Goal: Transaction & Acquisition: Purchase product/service

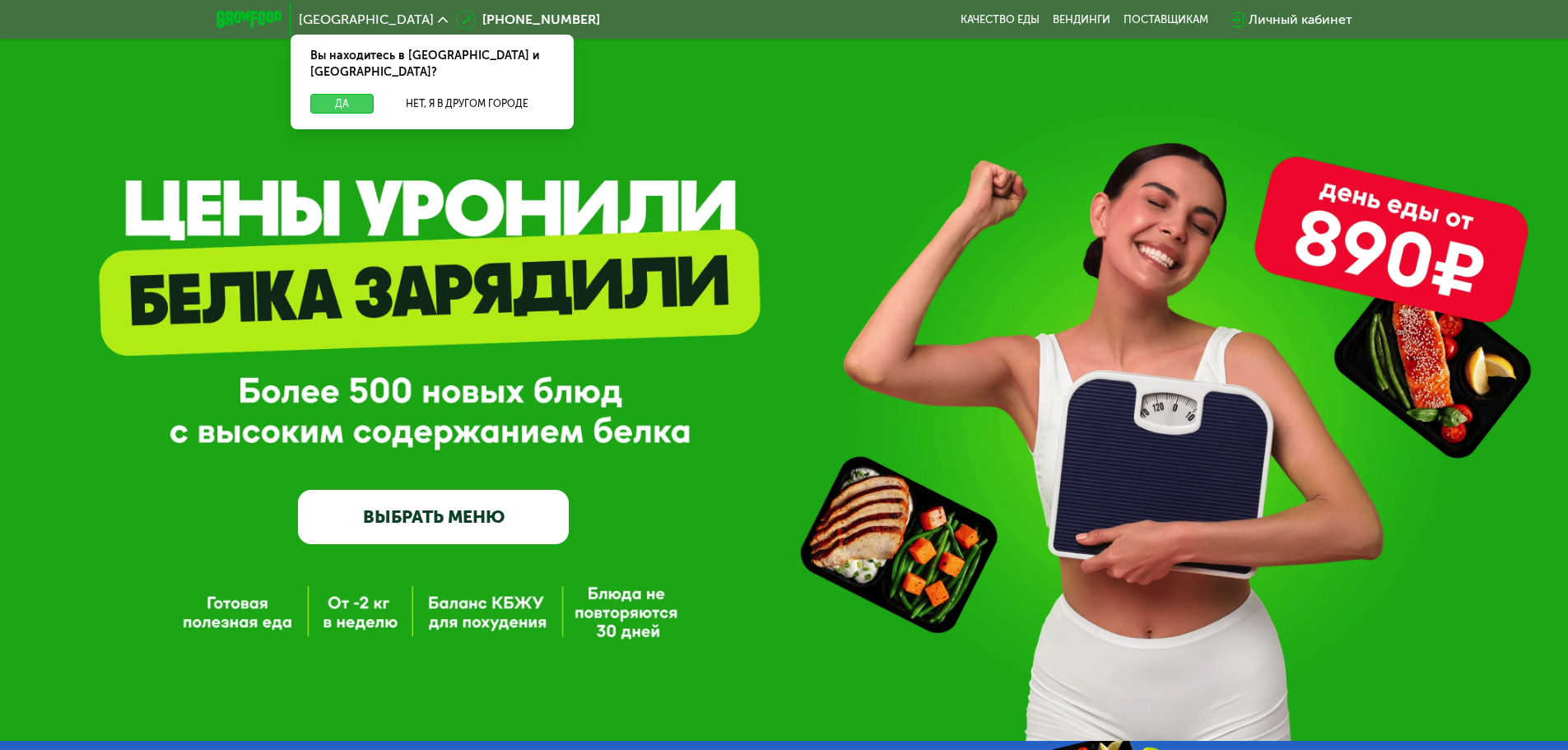
click at [335, 94] on button "Да" at bounding box center [342, 104] width 64 height 20
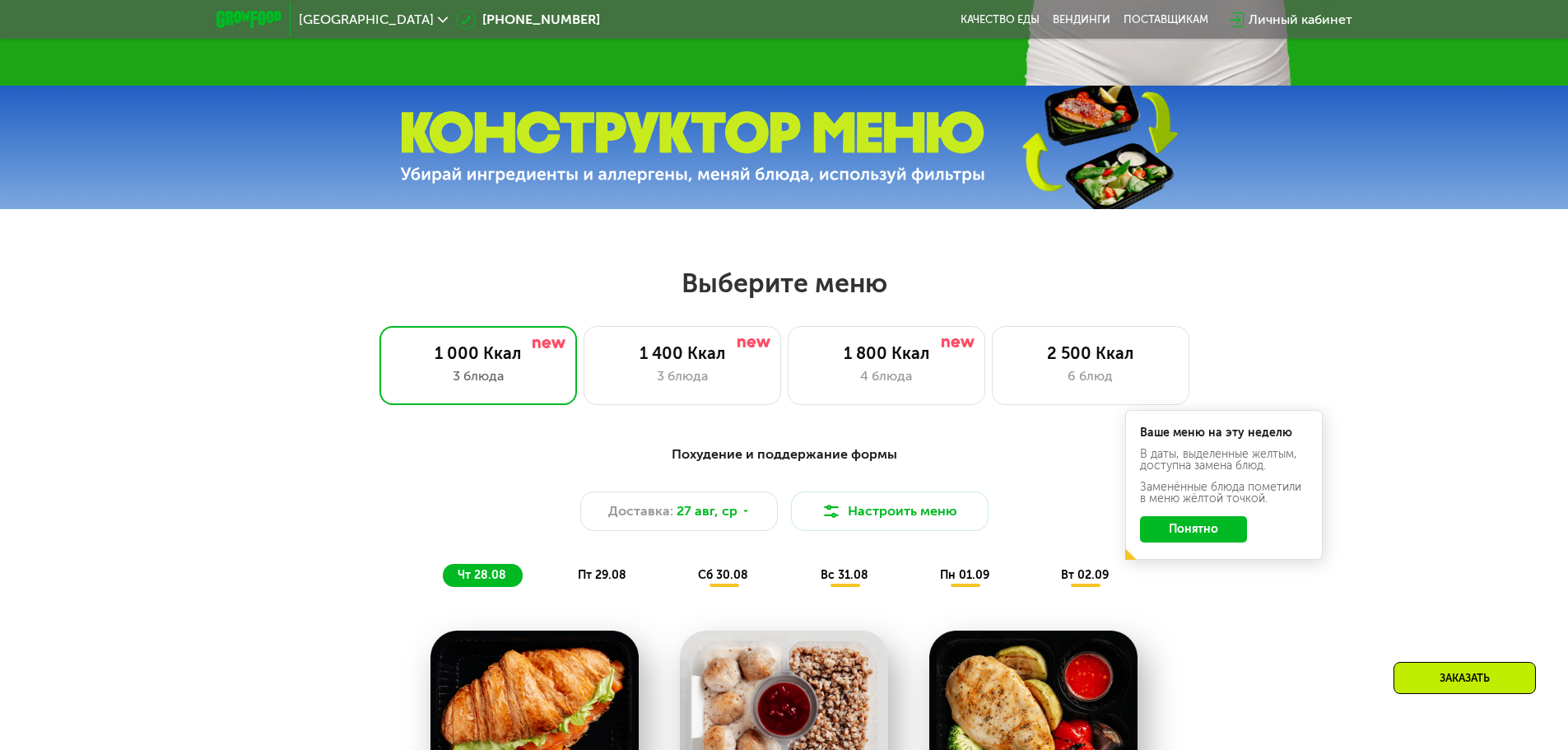
scroll to position [659, 0]
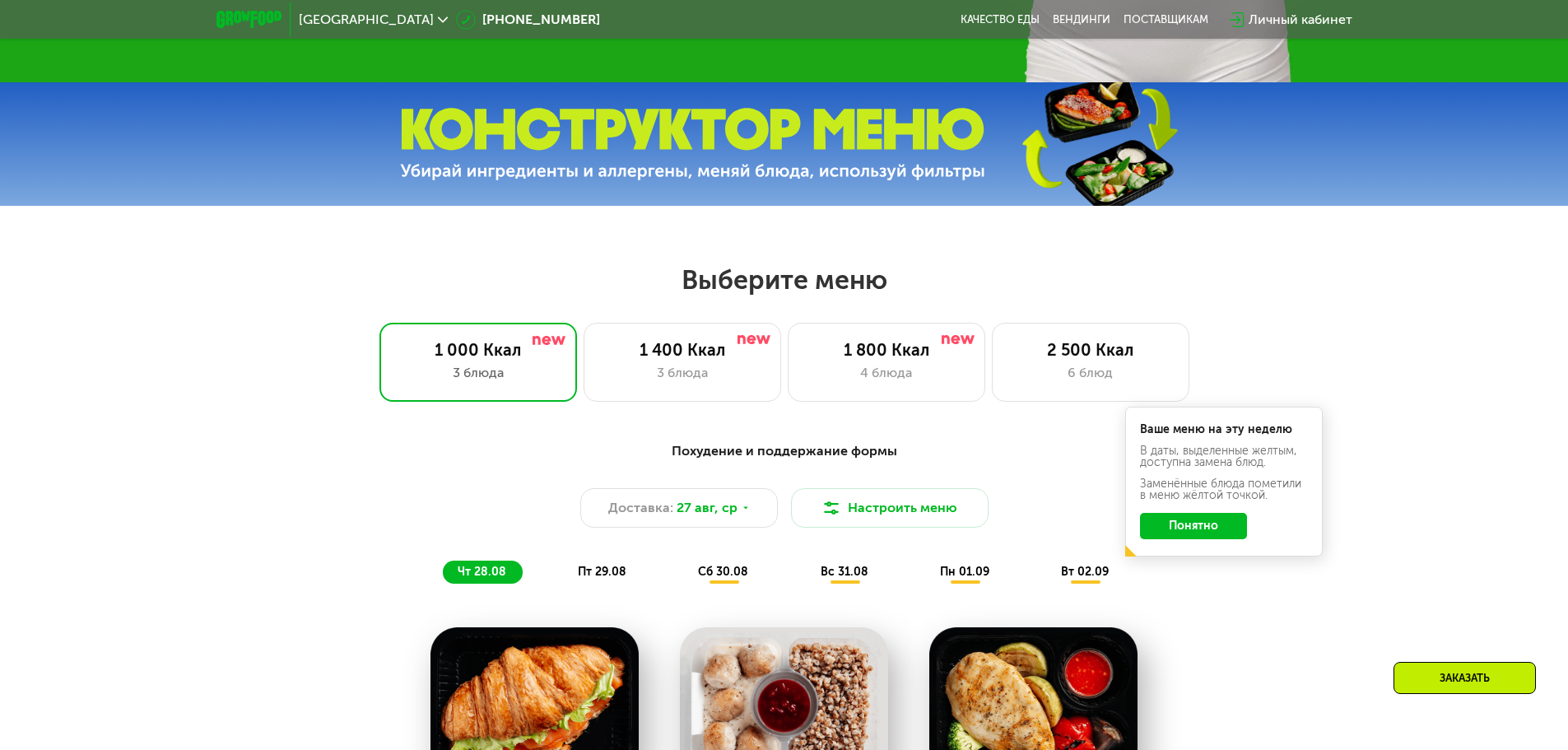
click at [1221, 537] on button "Понятно" at bounding box center [1193, 526] width 107 height 27
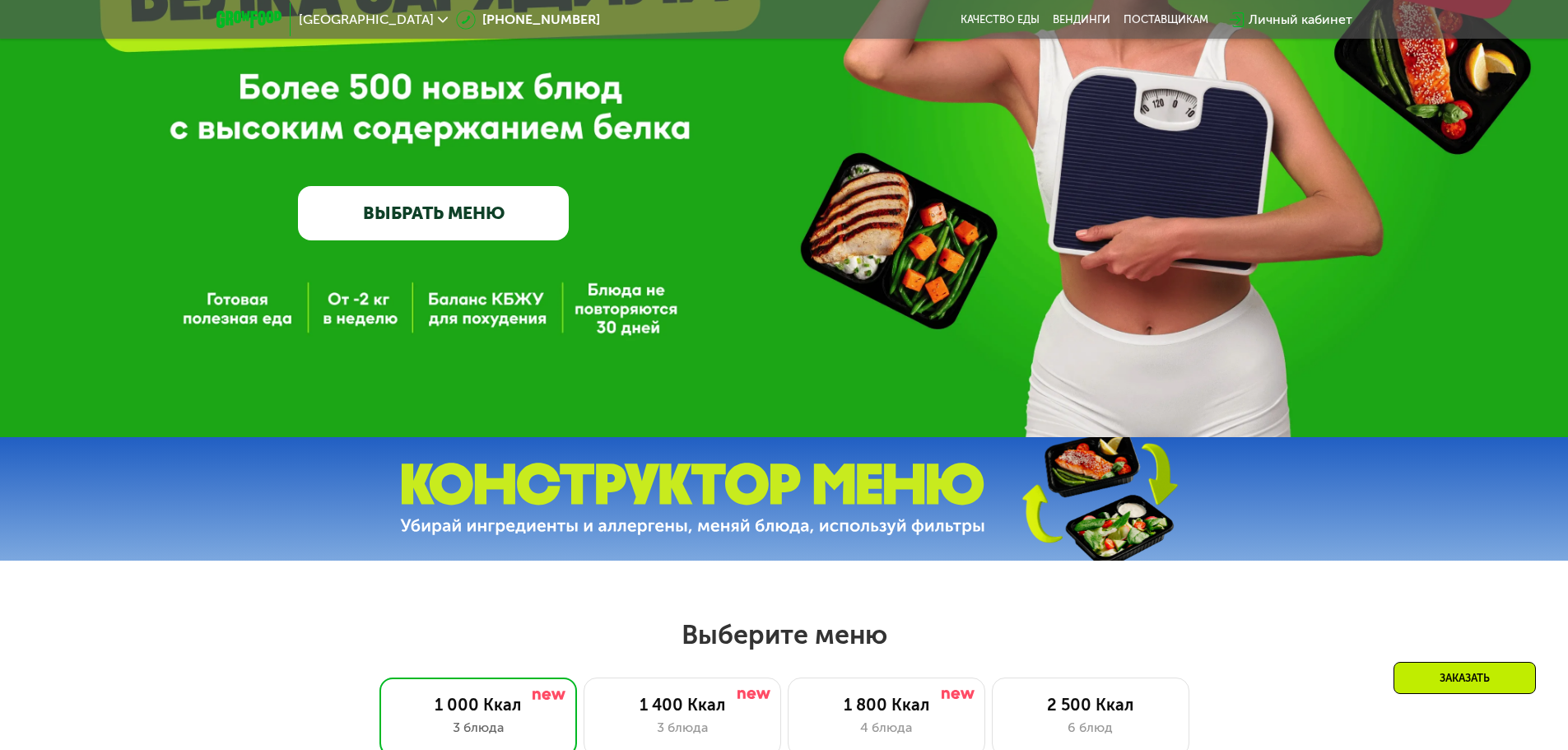
scroll to position [329, 0]
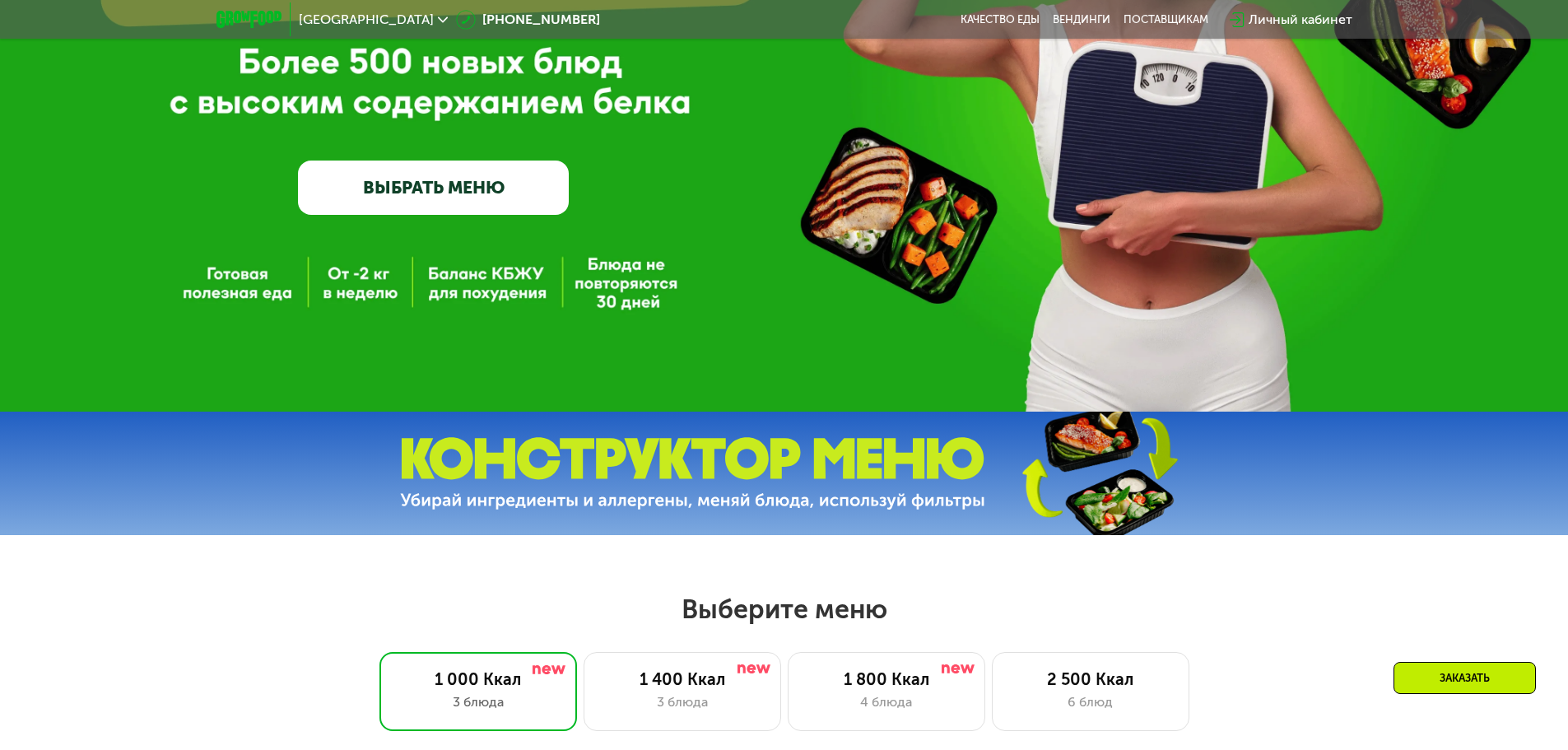
click at [1137, 517] on img at bounding box center [1098, 473] width 245 height 130
click at [781, 489] on img at bounding box center [692, 473] width 586 height 73
click at [331, 295] on div "GrowFood — доставка правильного питания ВЫБРАТЬ МЕНЮ" at bounding box center [784, 41] width 1568 height 740
click at [216, 293] on div "GrowFood — доставка правильного питания ВЫБРАТЬ МЕНЮ" at bounding box center [784, 41] width 1568 height 740
click at [385, 209] on link "ВЫБРАТЬ МЕНЮ" at bounding box center [433, 188] width 270 height 54
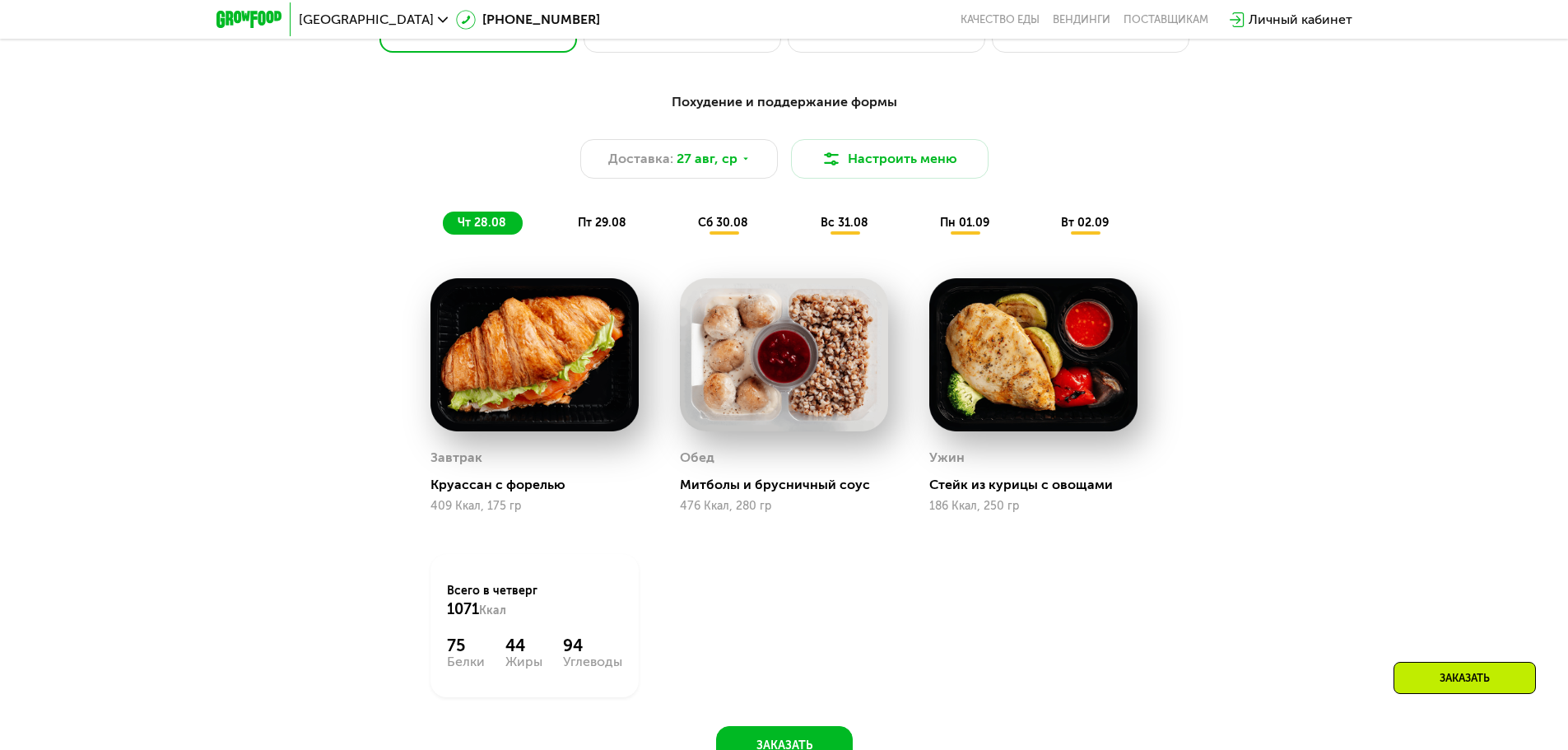
scroll to position [806, 0]
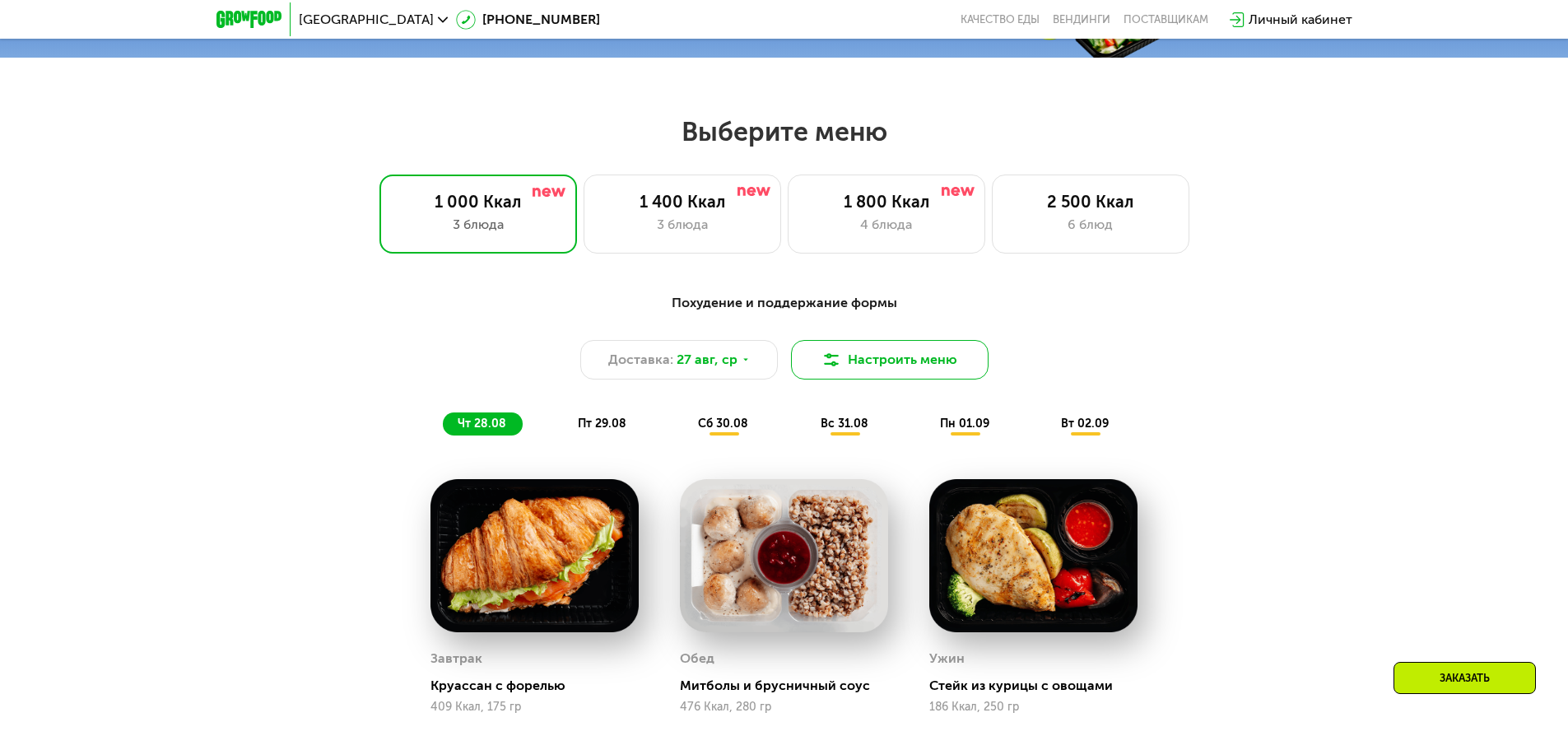
click at [873, 367] on button "Настроить меню" at bounding box center [889, 359] width 197 height 39
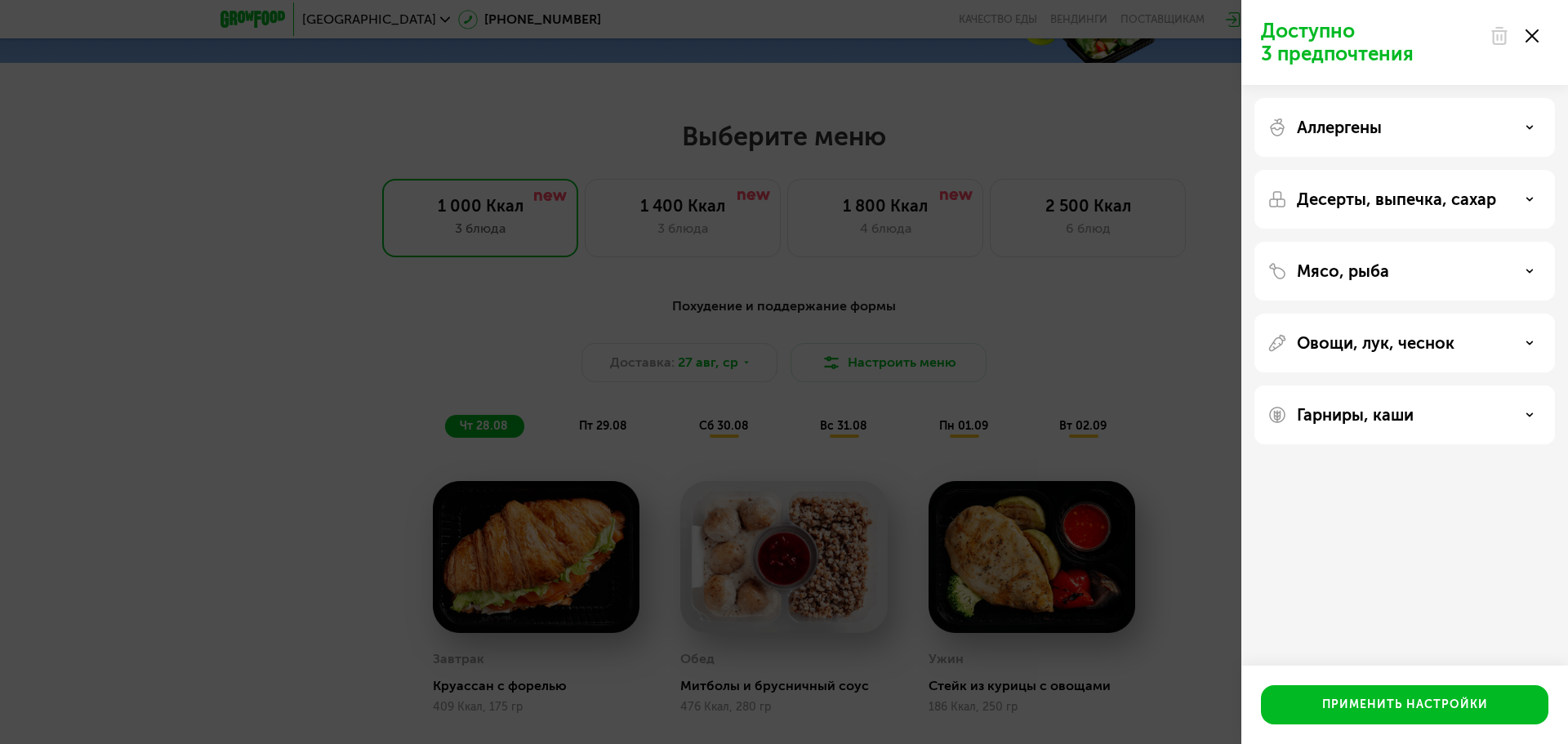
click at [1528, 129] on icon at bounding box center [1529, 127] width 9 height 8
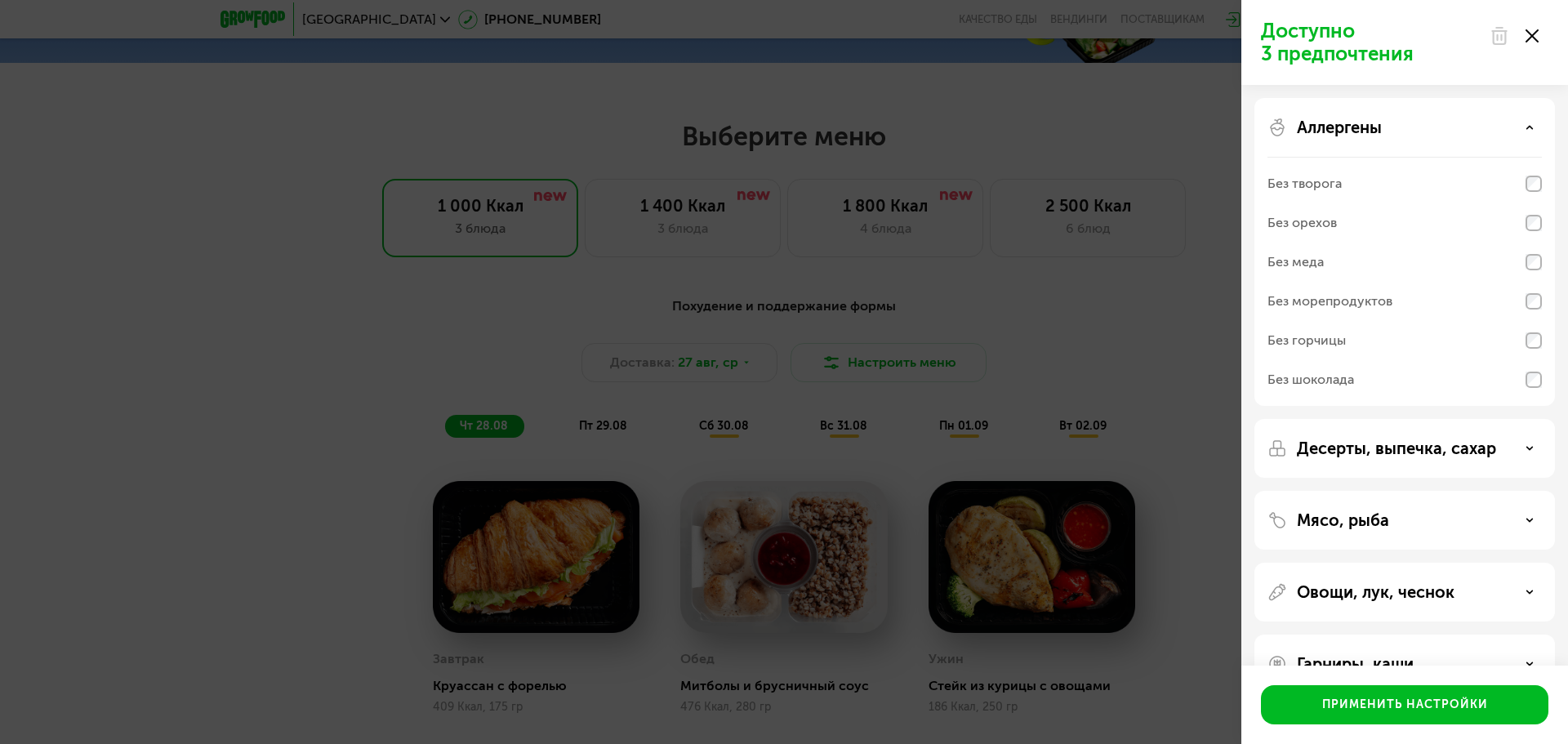
click at [1528, 129] on icon at bounding box center [1529, 127] width 9 height 8
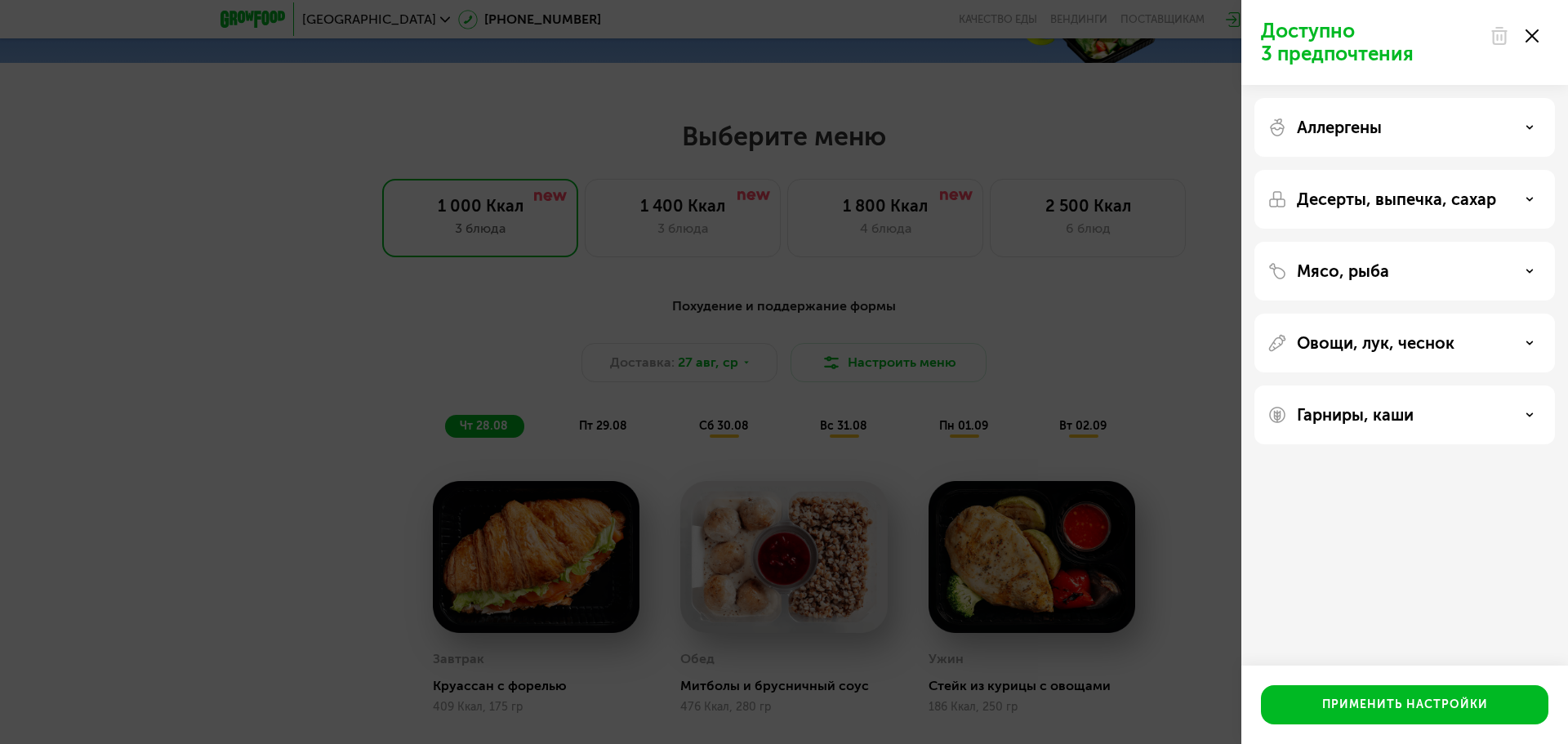
click at [1528, 195] on icon at bounding box center [1529, 199] width 9 height 8
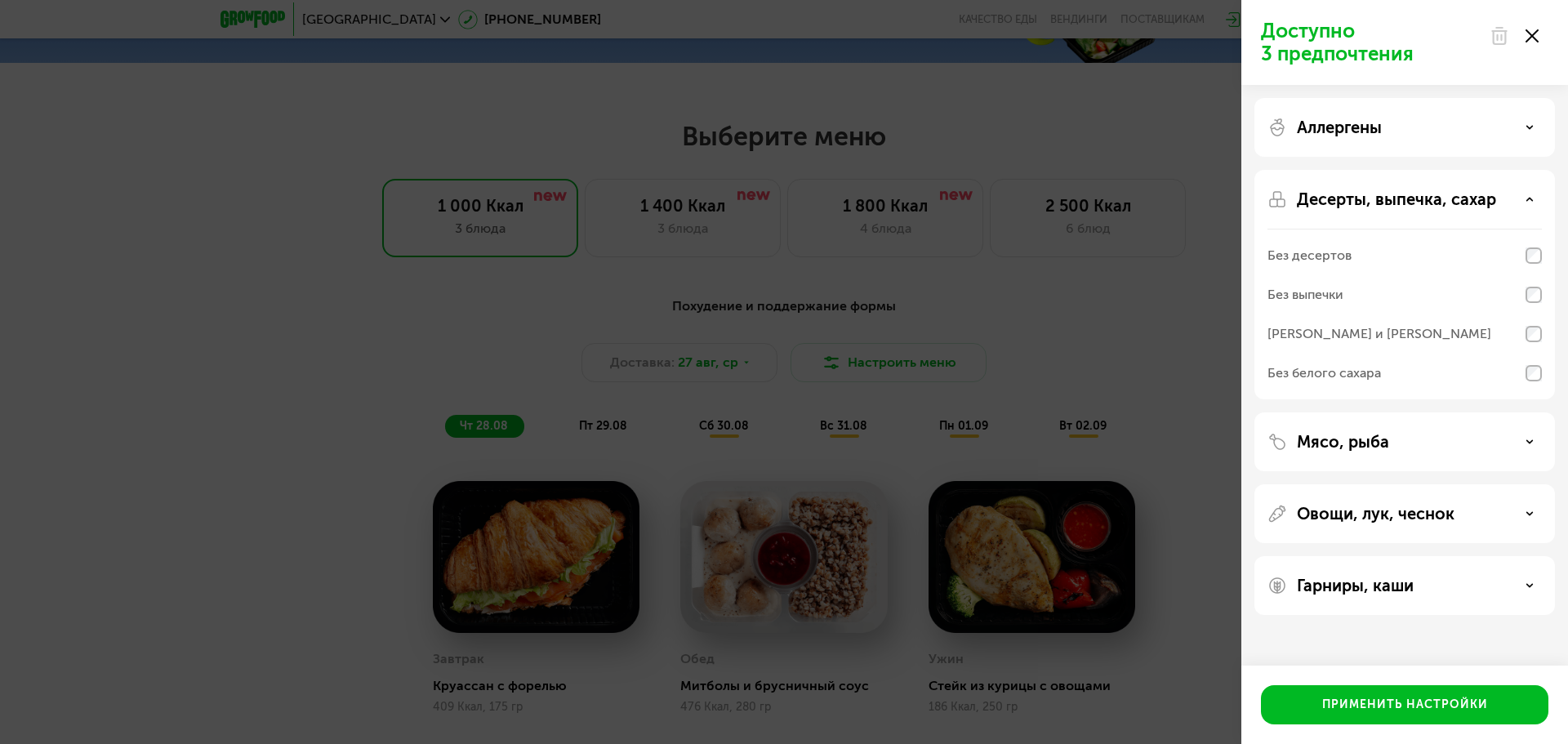
click at [1528, 195] on icon at bounding box center [1529, 199] width 9 height 8
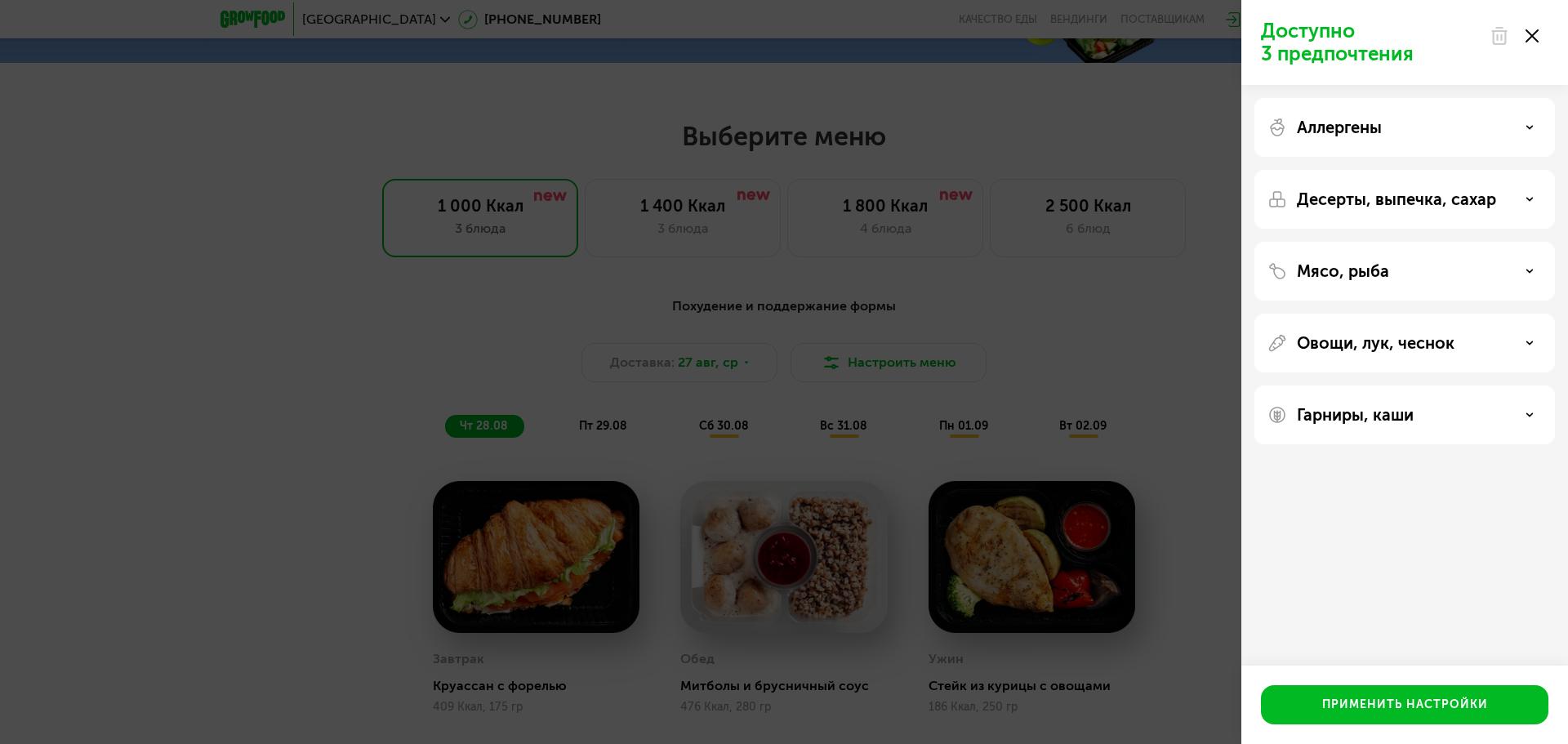
click at [1525, 266] on div "Мясо, рыба" at bounding box center [1405, 271] width 274 height 20
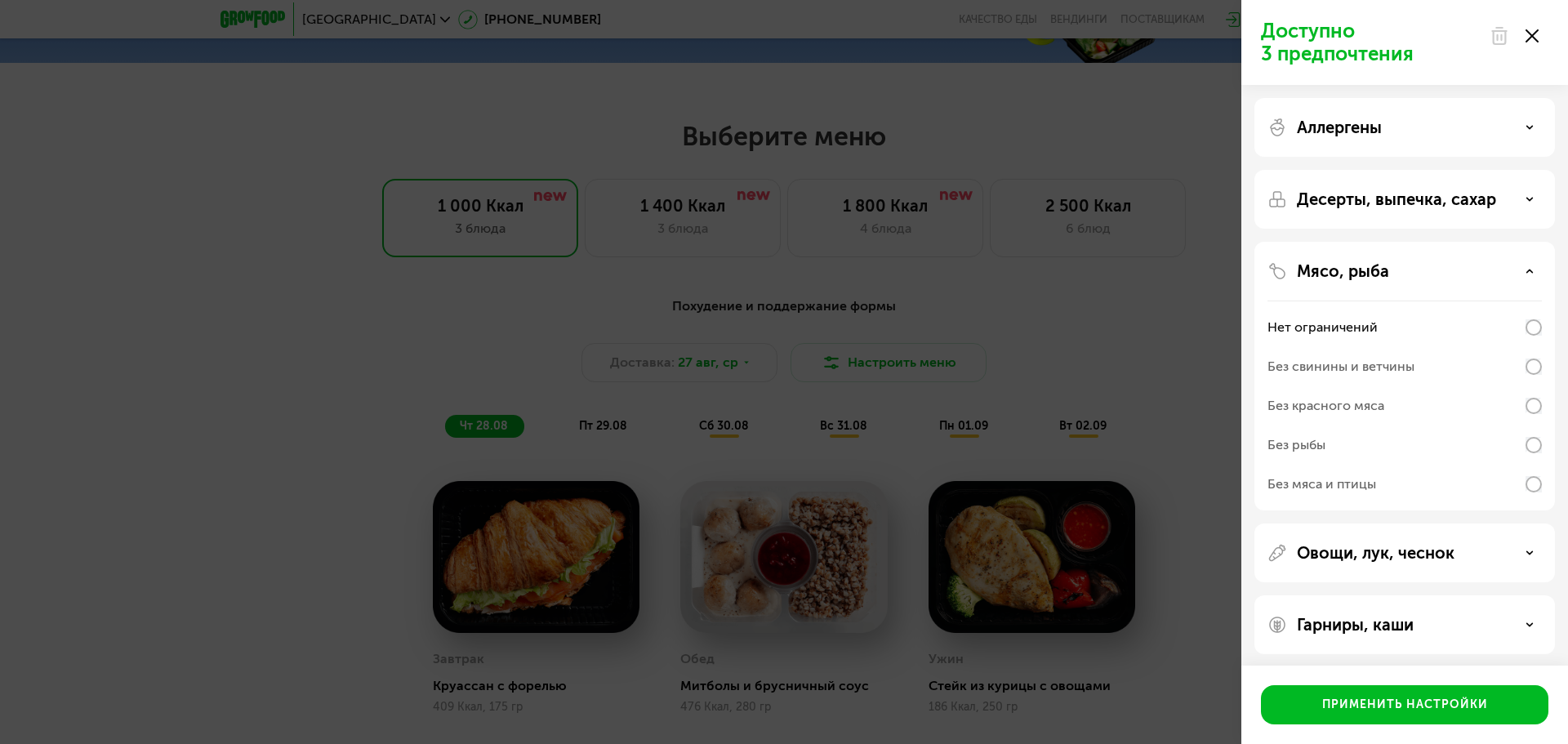
click at [1531, 265] on div "Мясо, рыба" at bounding box center [1405, 271] width 274 height 20
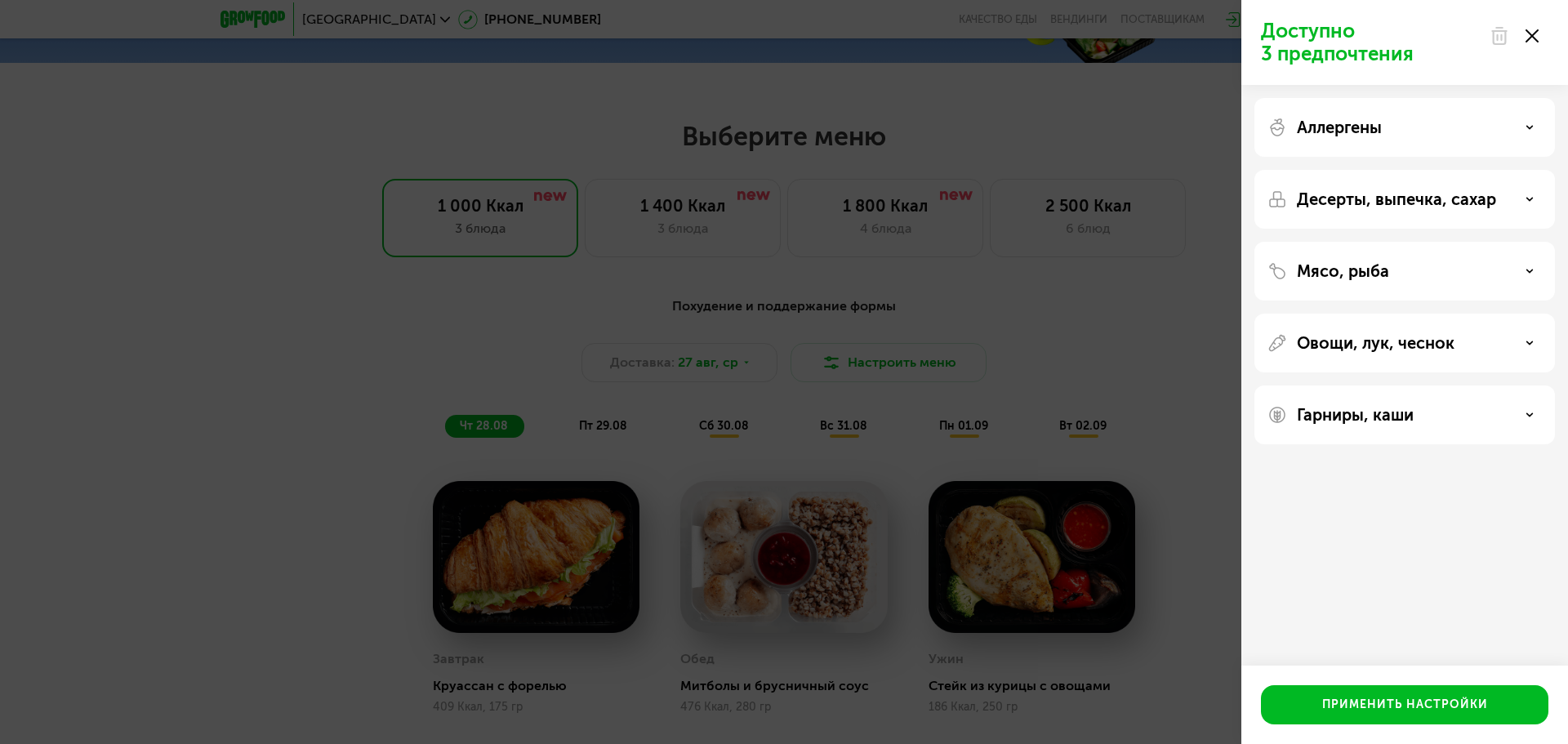
click at [1531, 337] on div "Овощи, лук, чеснок" at bounding box center [1405, 343] width 274 height 20
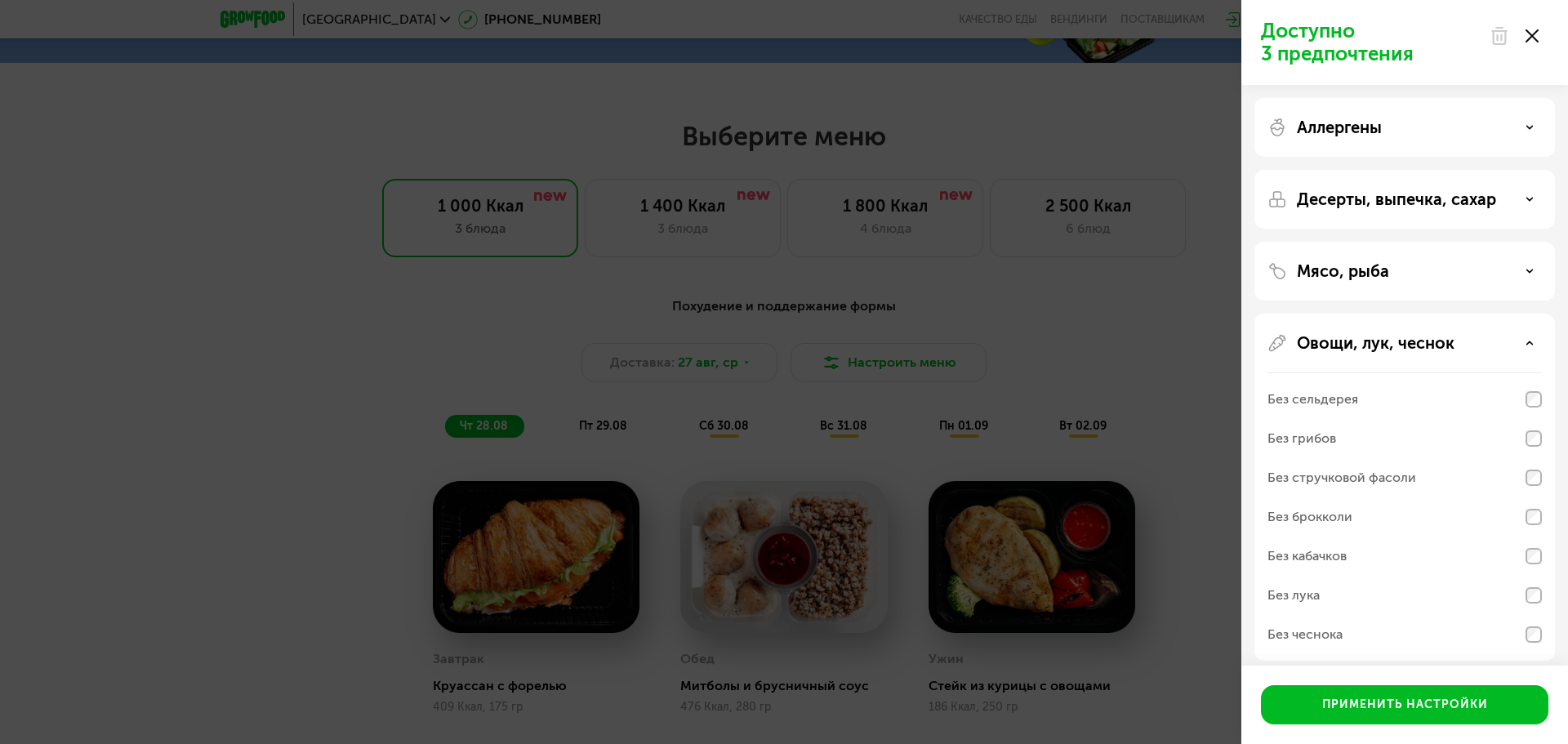
click at [1530, 341] on icon at bounding box center [1529, 343] width 9 height 8
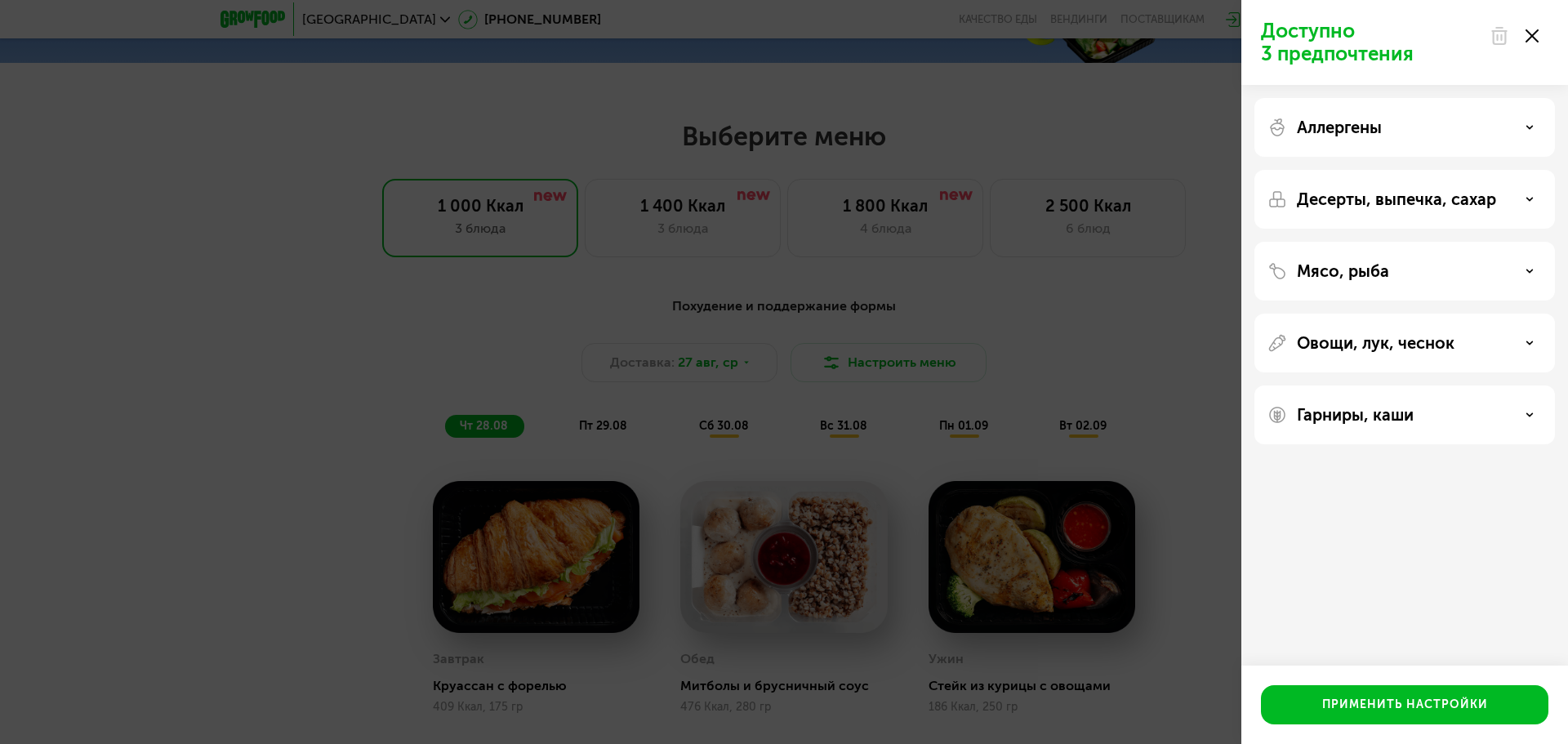
click at [1527, 413] on use at bounding box center [1530, 414] width 6 height 3
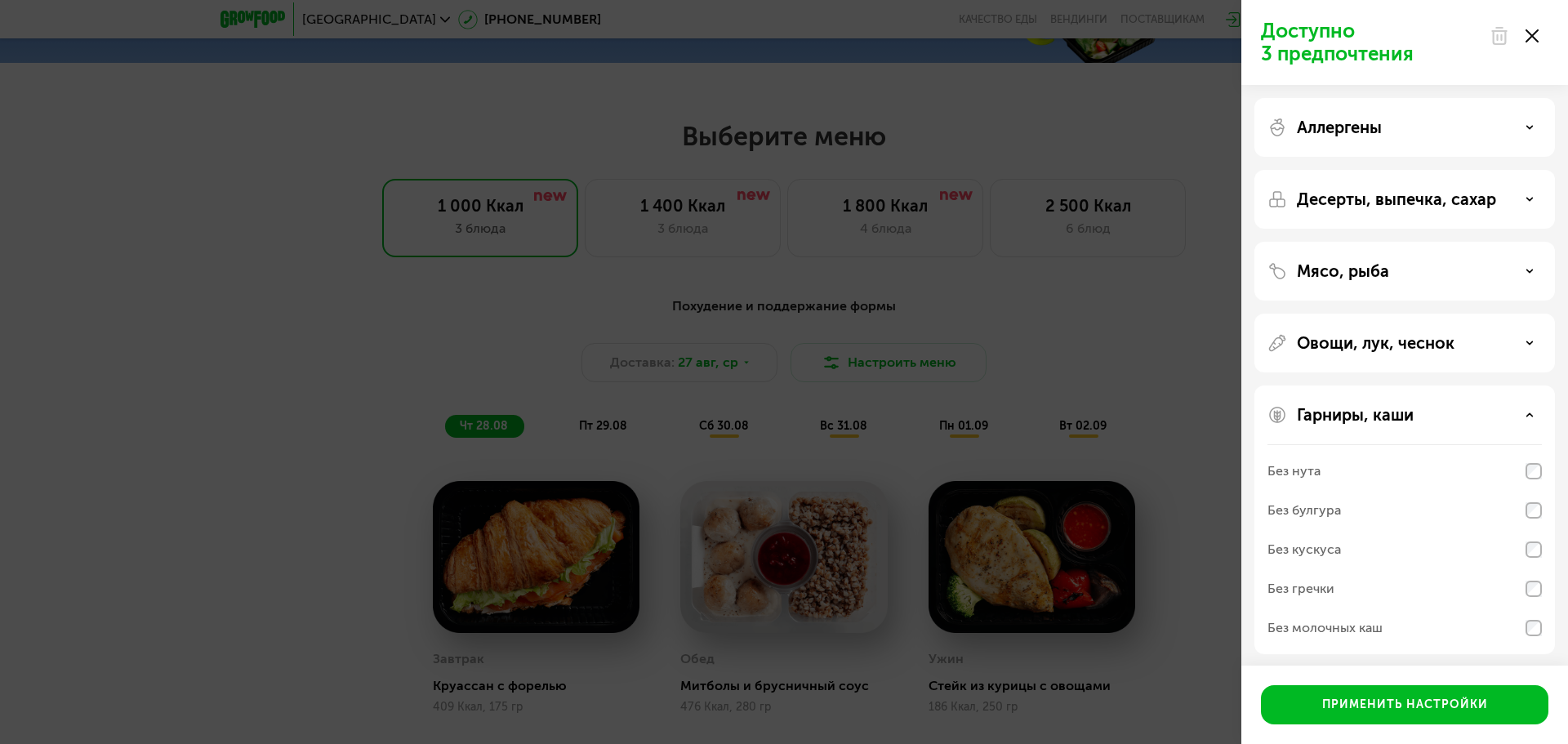
click at [1526, 413] on icon at bounding box center [1529, 414] width 9 height 8
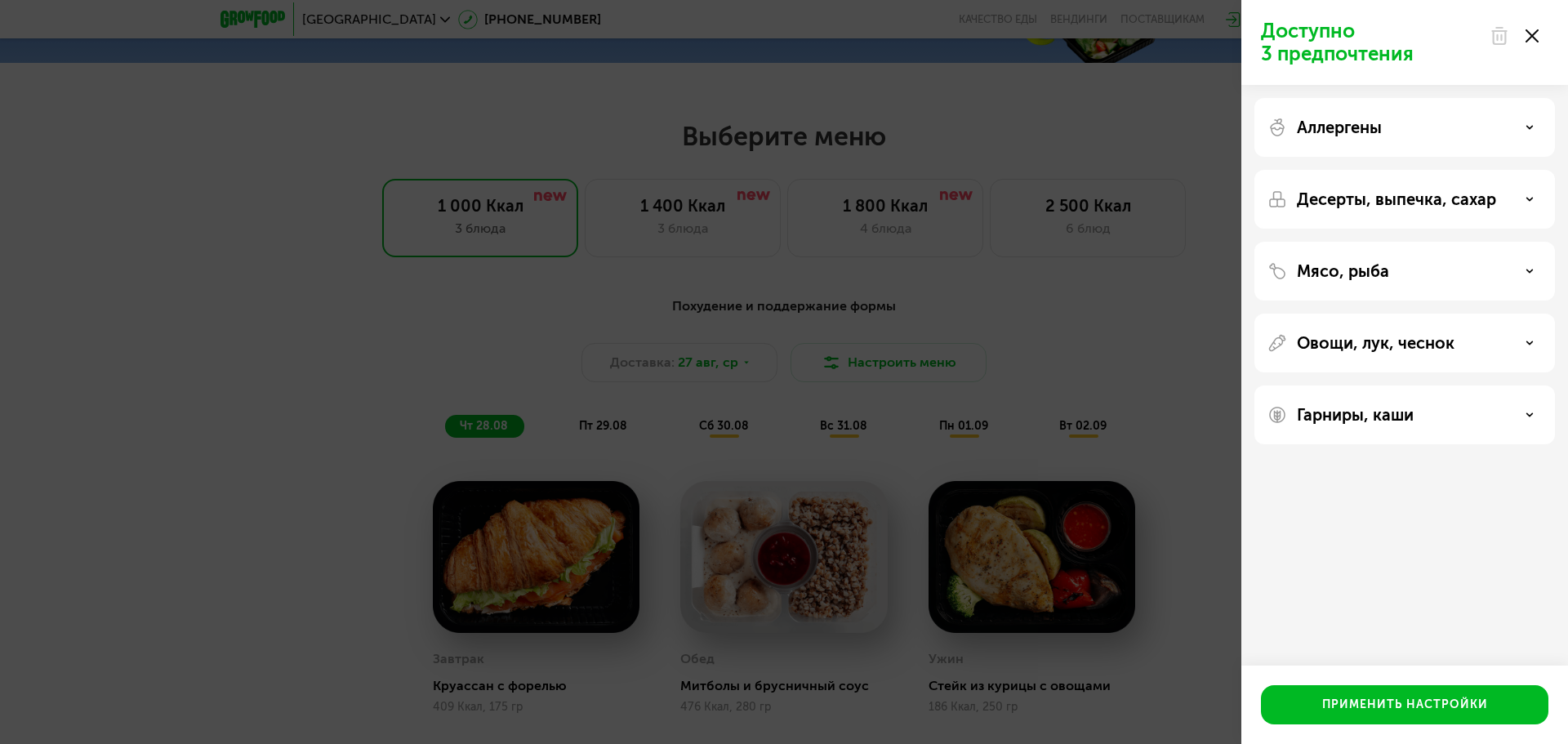
click at [338, 485] on div "Доступно 3 предпочтения Аллергены Десерты, выпечка, сахар Мясо, рыба Овощи, лук…" at bounding box center [784, 372] width 1568 height 744
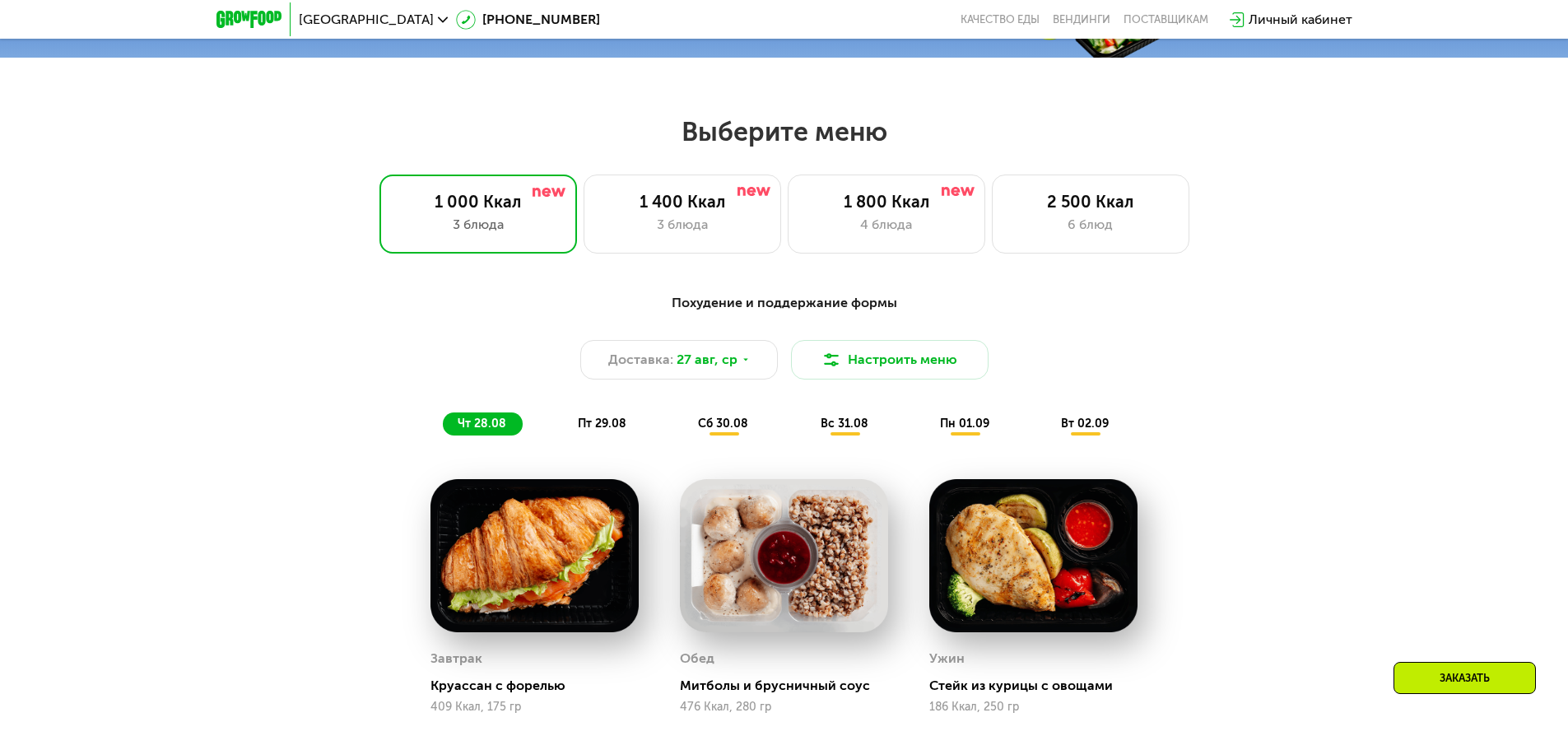
click at [610, 430] on span "пт 29.08" at bounding box center [602, 423] width 49 height 14
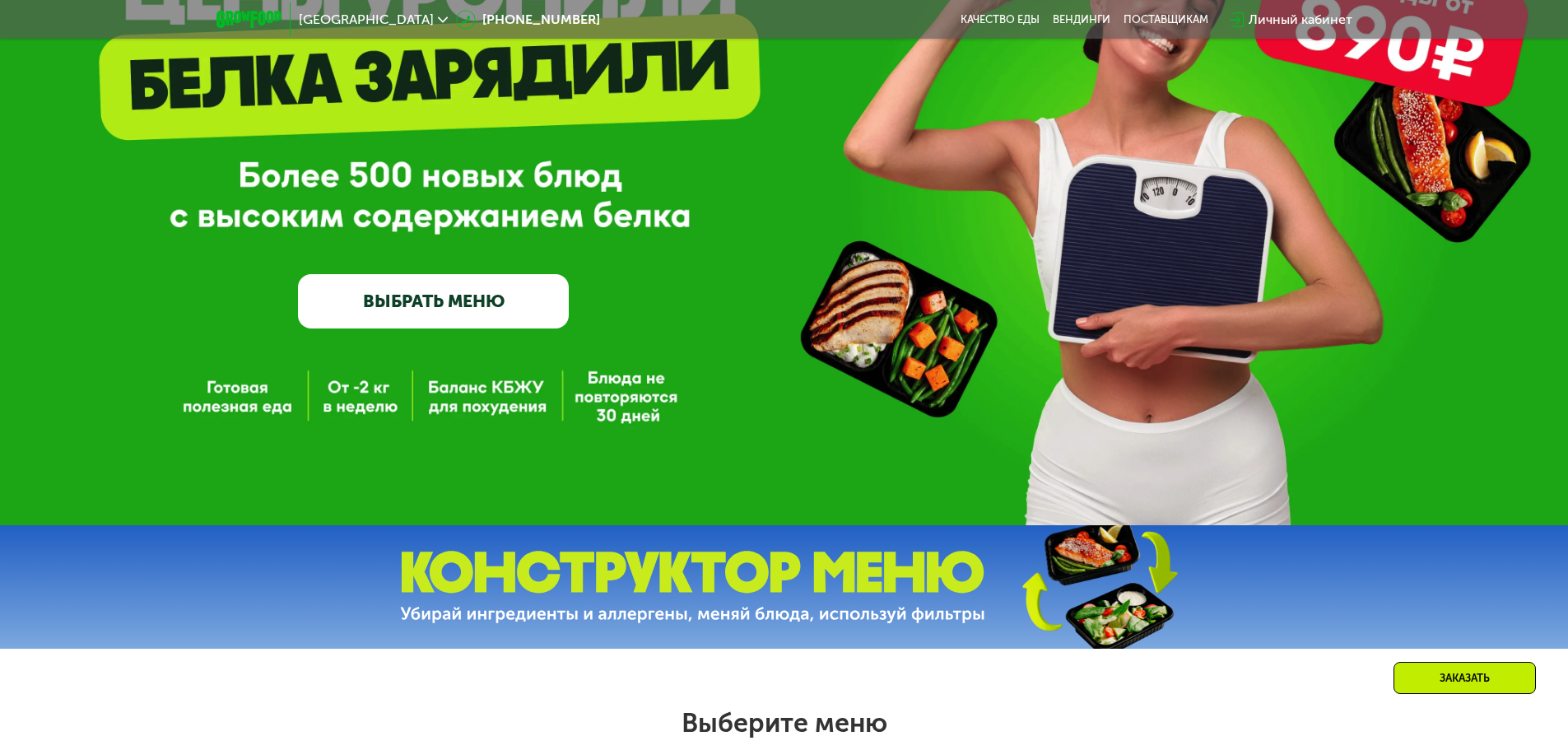
scroll to position [148, 0]
